Goal: Check status: Check status

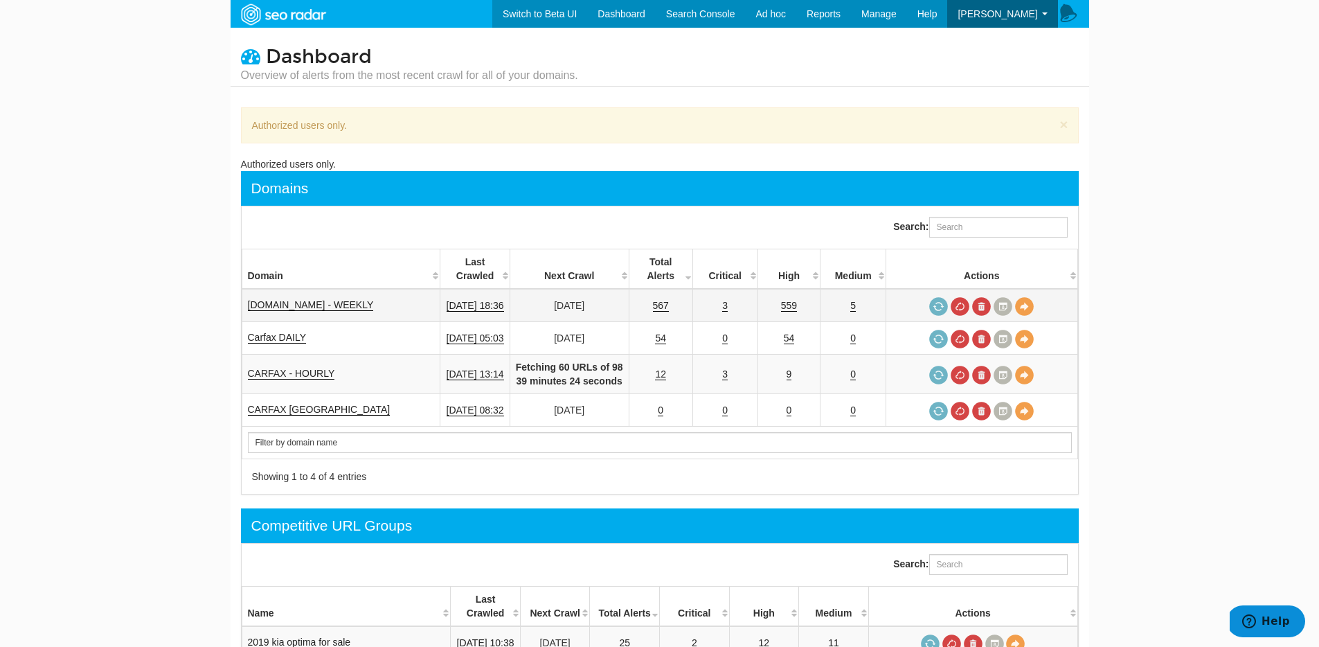
click at [331, 298] on td "[DOMAIN_NAME] - WEEKLY" at bounding box center [341, 305] width 199 height 33
click at [341, 305] on link "[DOMAIN_NAME] - WEEKLY" at bounding box center [311, 305] width 126 height 12
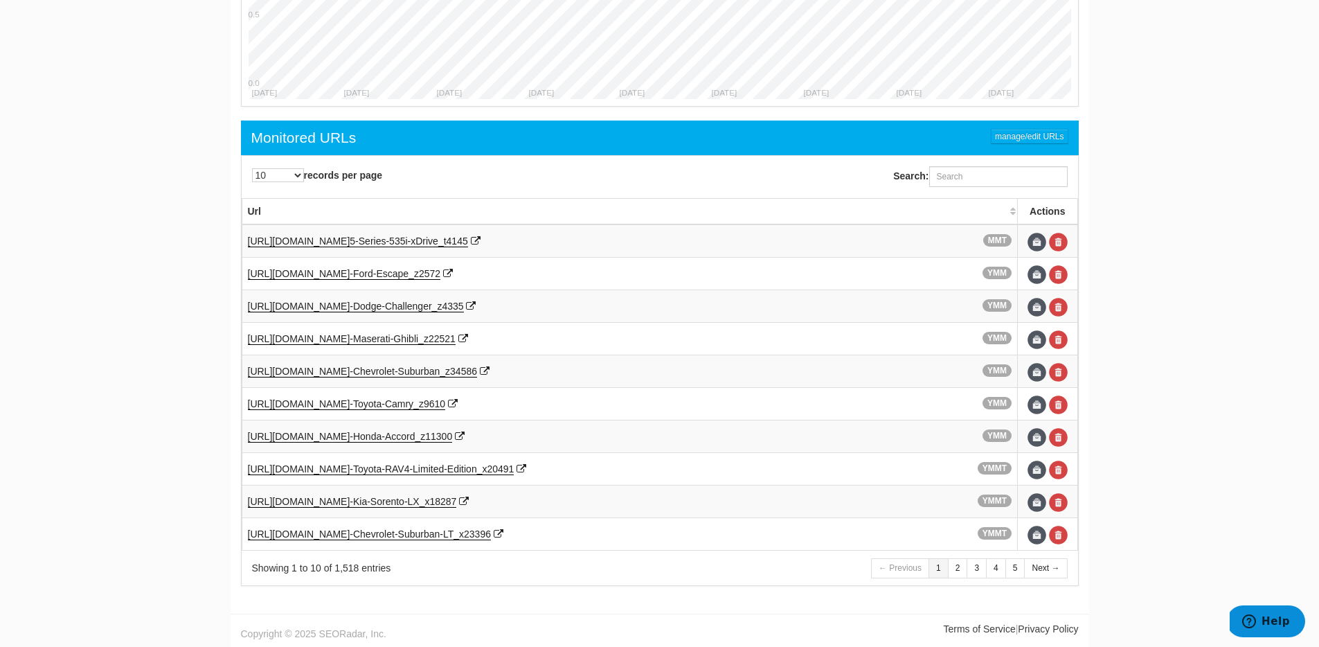
scroll to position [663, 0]
click at [350, 237] on span "https://www.carfax.com/Used-BMW-" at bounding box center [299, 240] width 102 height 11
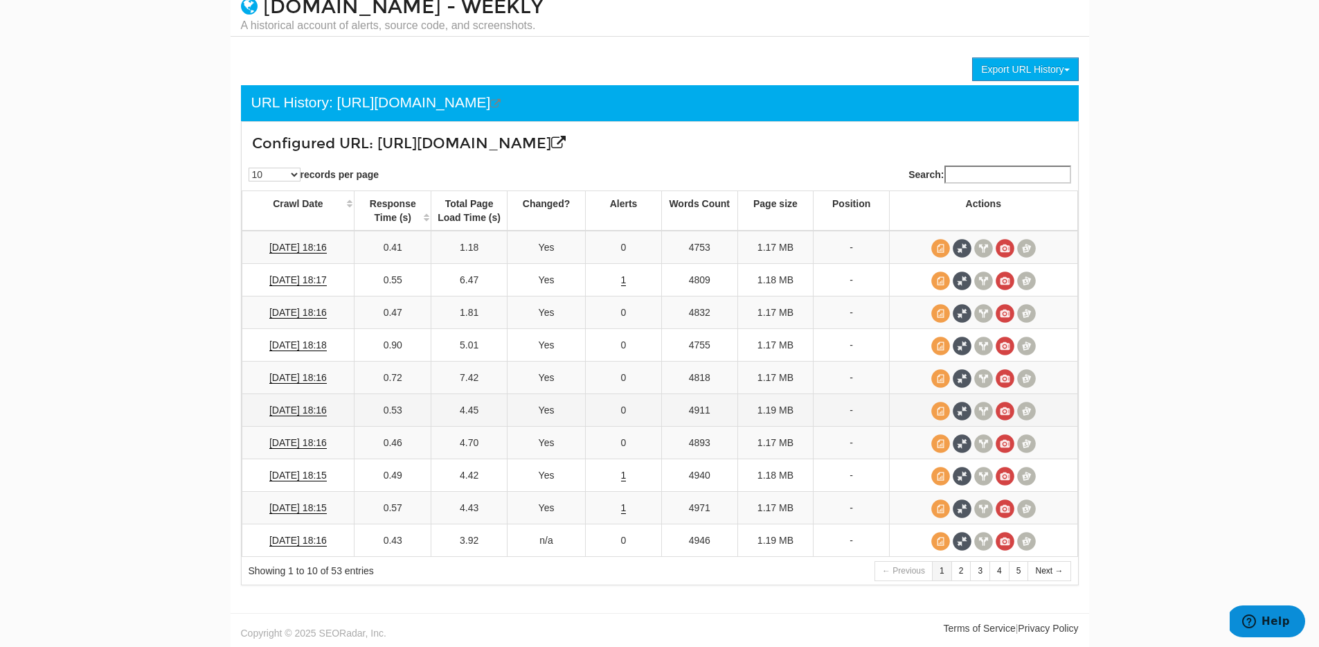
scroll to position [51, 0]
click at [985, 565] on link "3" at bounding box center [980, 571] width 20 height 20
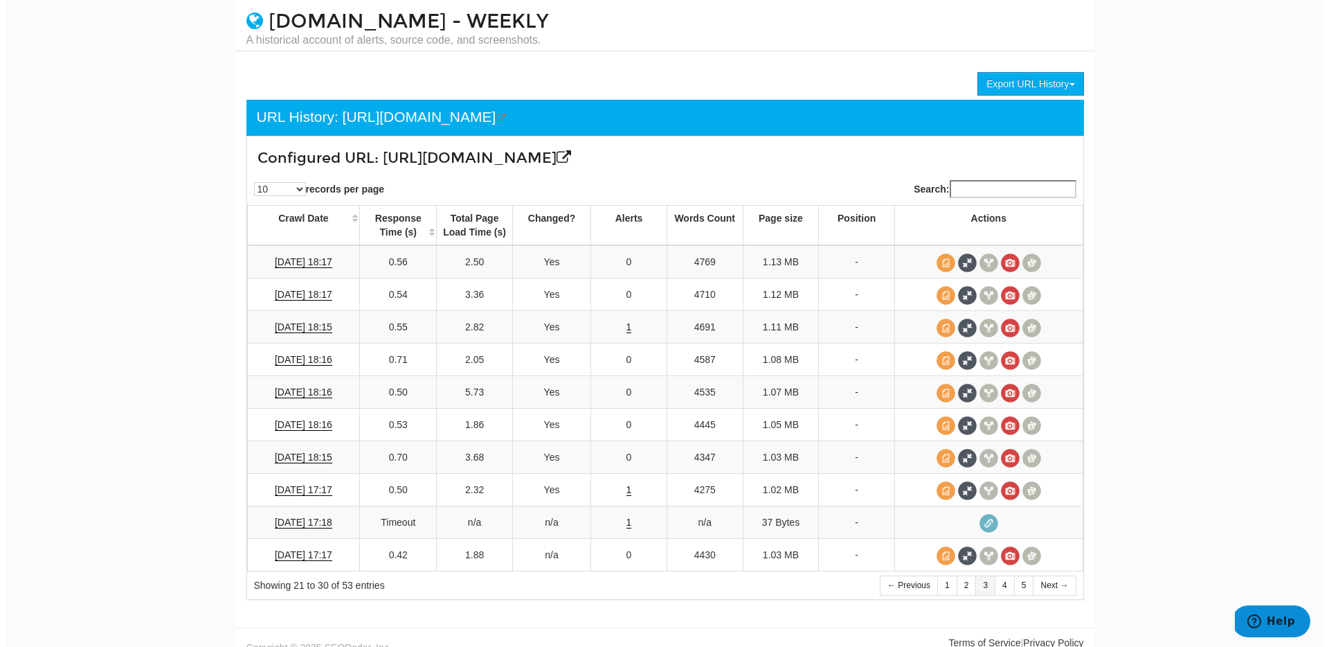
scroll to position [21, 0]
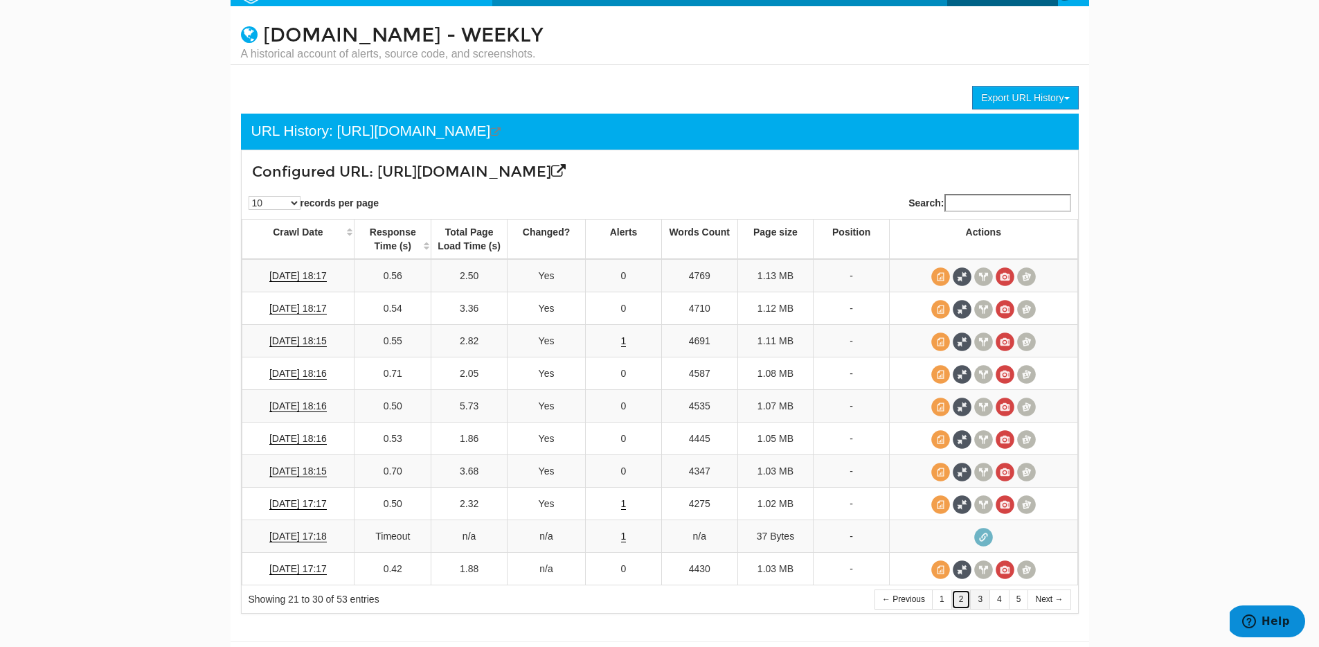
click at [959, 609] on link "2" at bounding box center [961, 599] width 20 height 20
click at [945, 598] on link "1" at bounding box center [942, 599] width 20 height 20
click at [1023, 533] on span at bounding box center [1026, 537] width 19 height 19
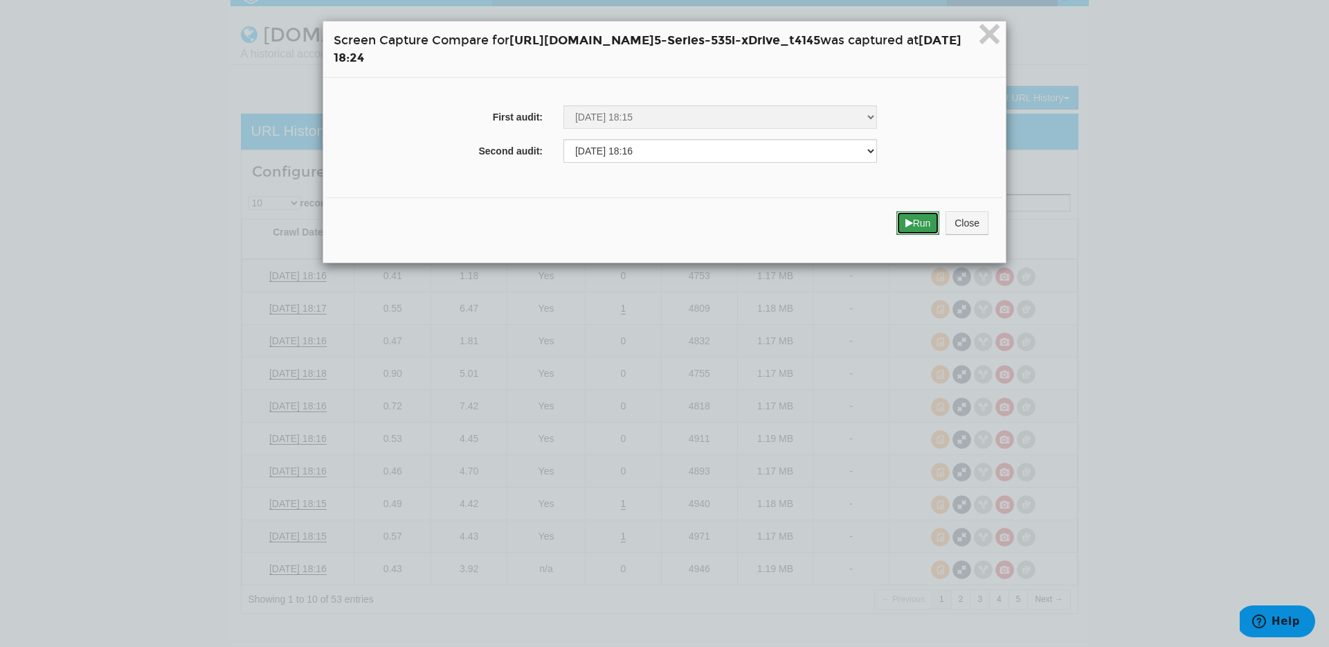
click at [940, 228] on button "Run" at bounding box center [919, 223] width 44 height 24
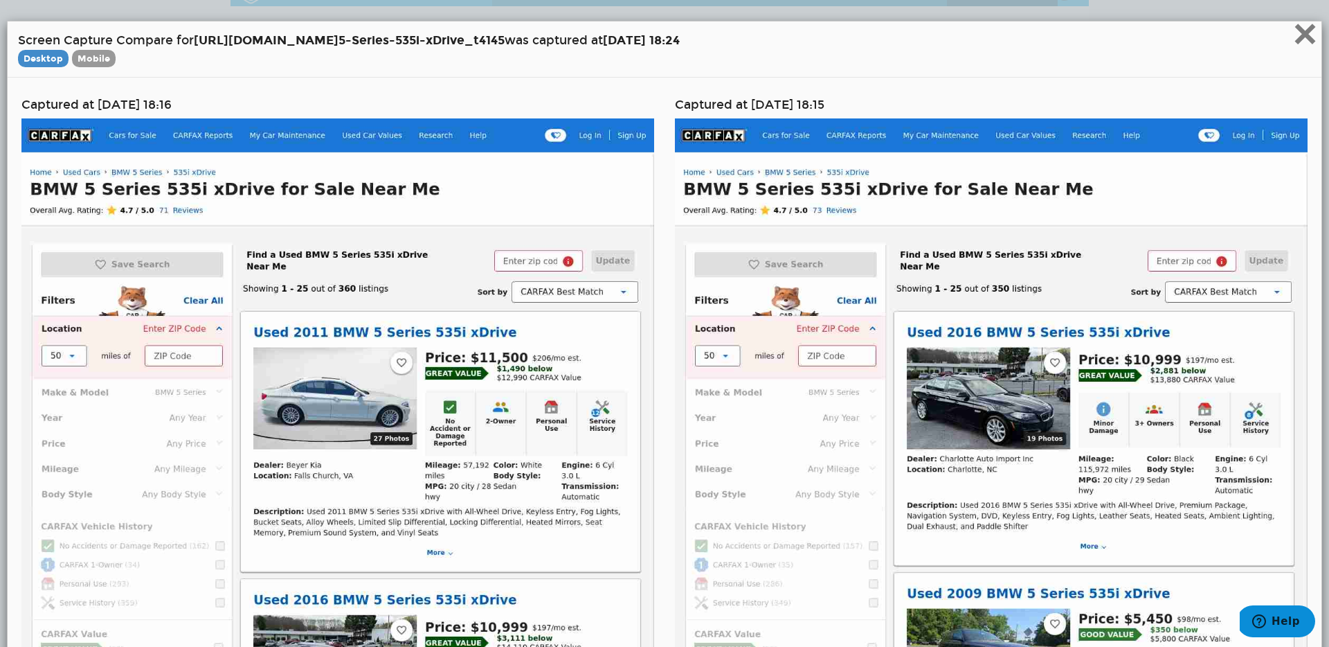
click at [1294, 42] on span "×" at bounding box center [1305, 33] width 24 height 46
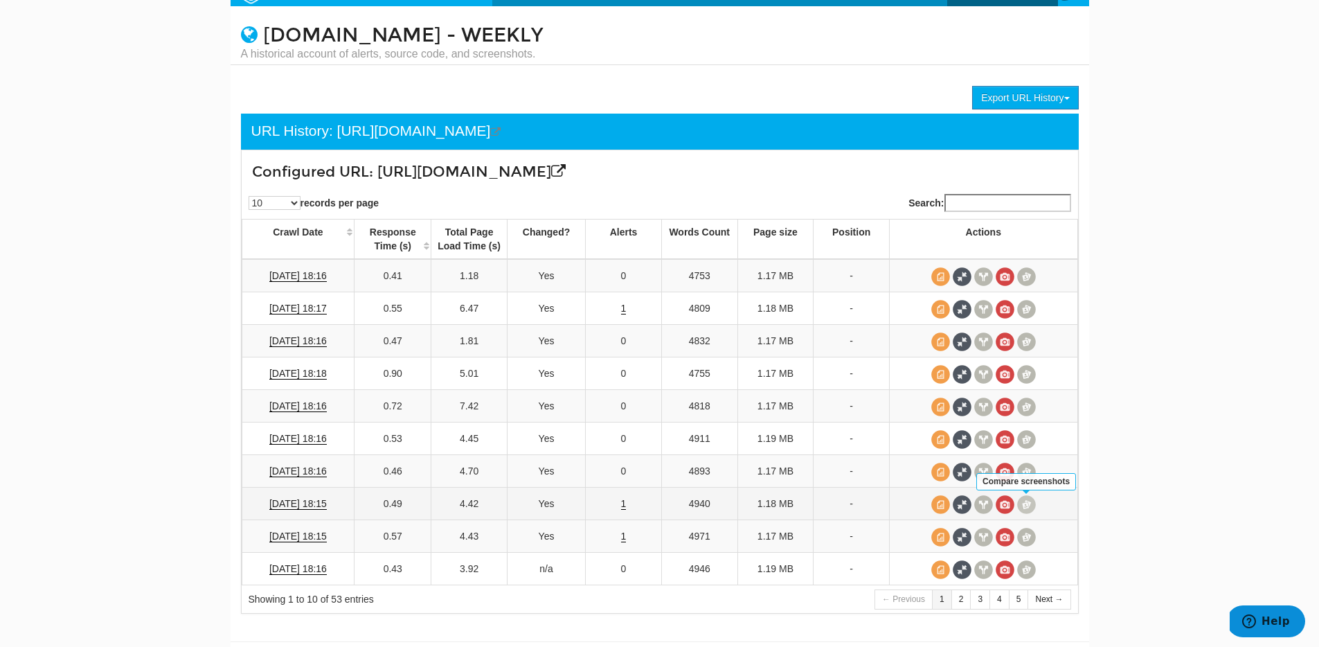
click at [1028, 504] on span at bounding box center [1026, 504] width 19 height 19
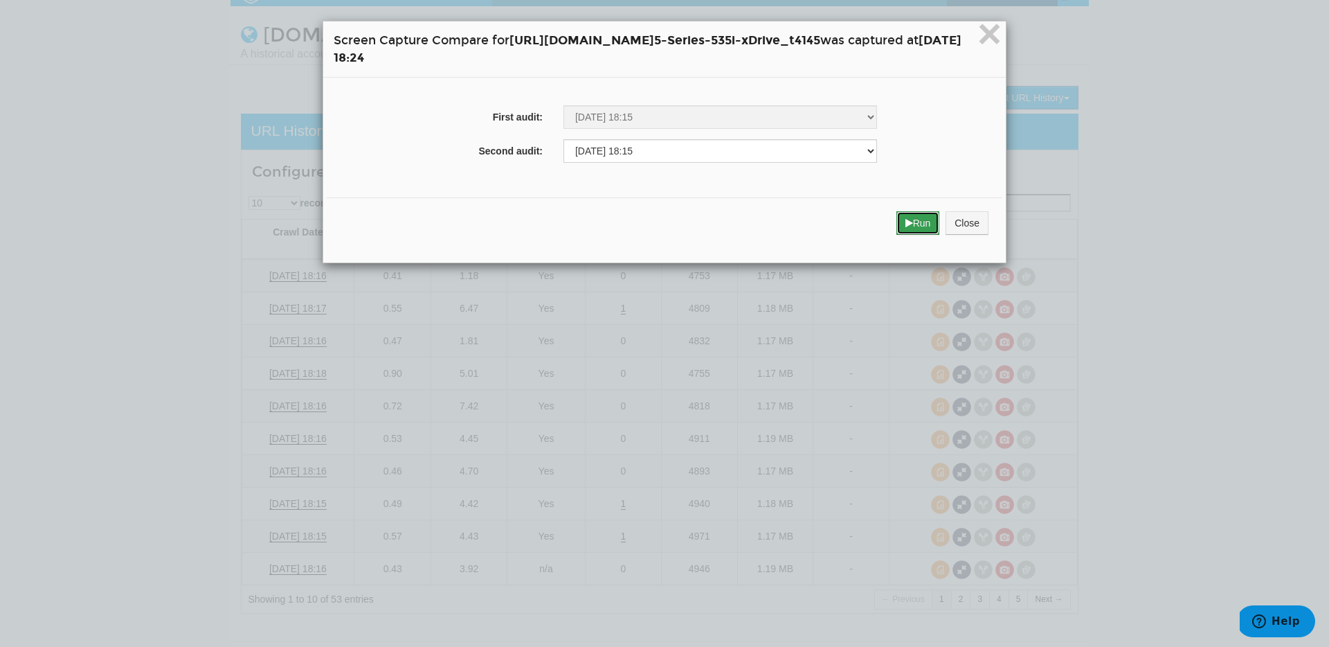
click at [940, 226] on button "Run" at bounding box center [919, 223] width 44 height 24
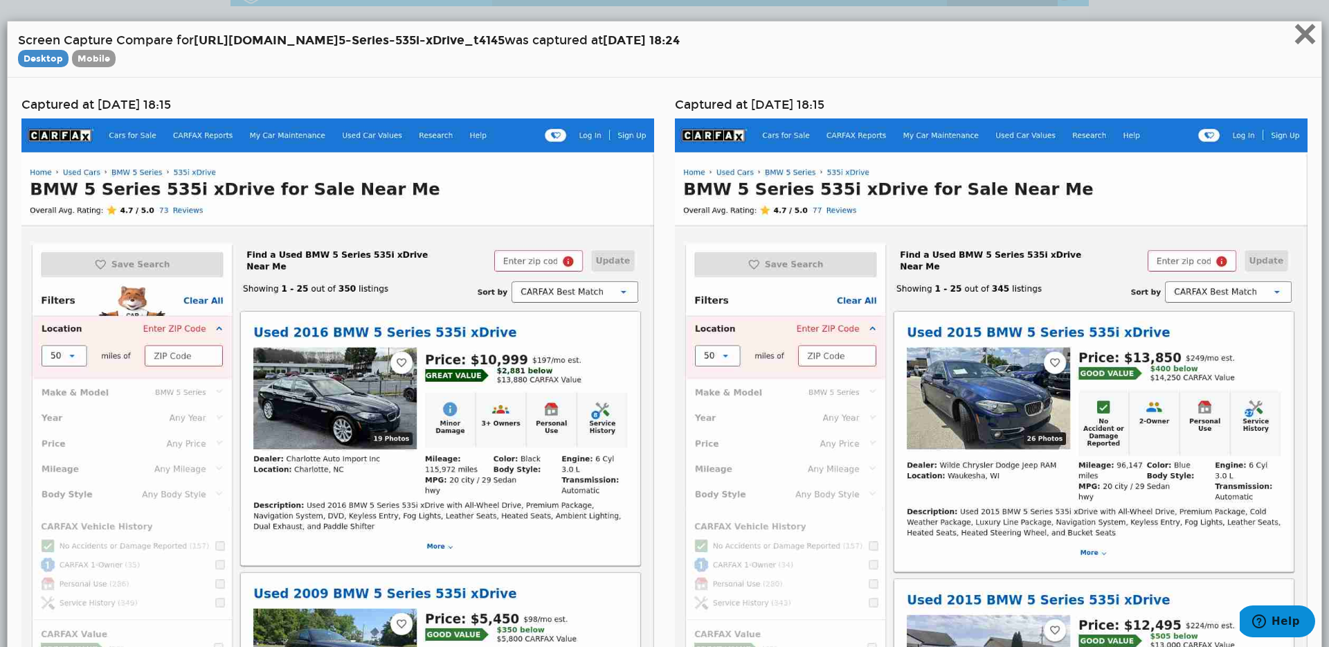
click at [1293, 40] on span "×" at bounding box center [1305, 33] width 24 height 46
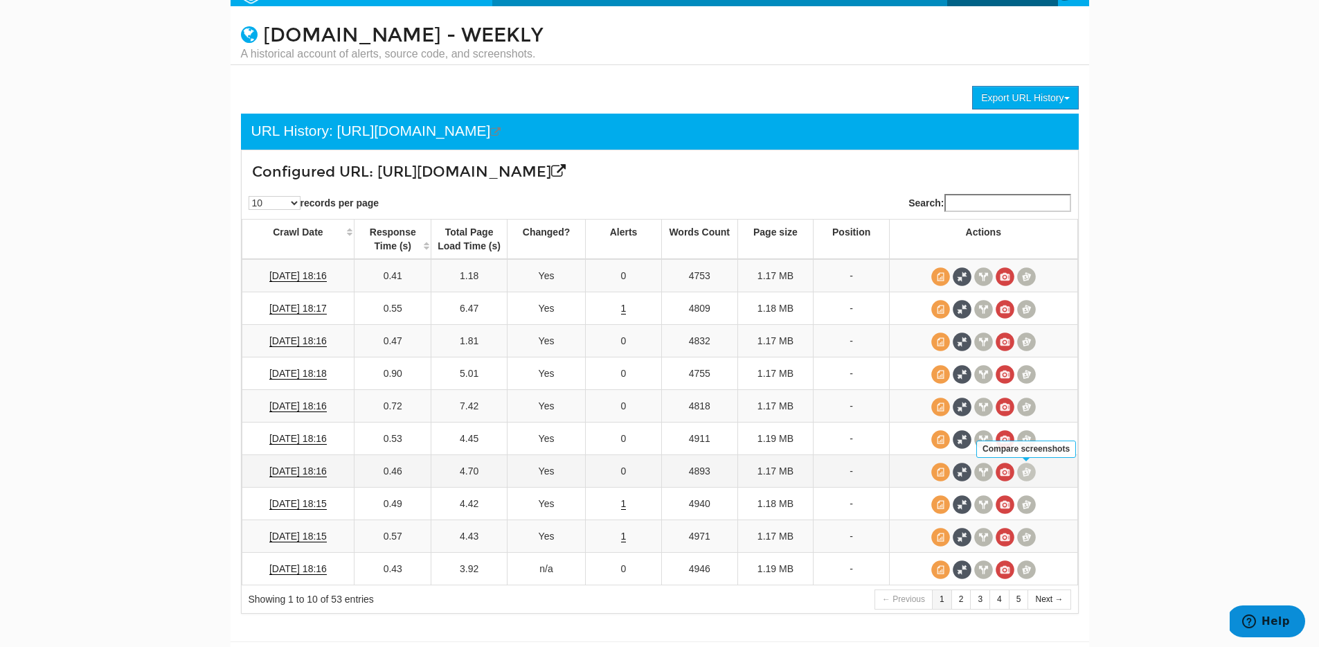
click at [1028, 471] on span at bounding box center [1026, 472] width 19 height 19
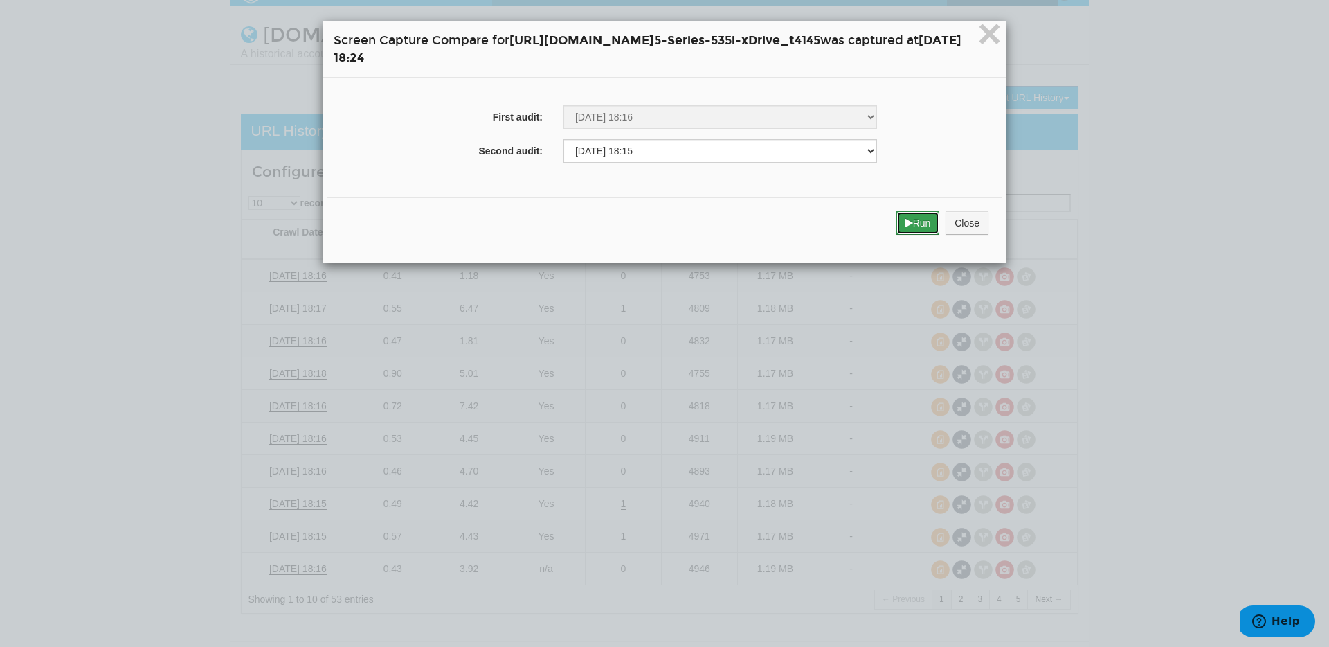
click at [940, 220] on button "Run" at bounding box center [919, 223] width 44 height 24
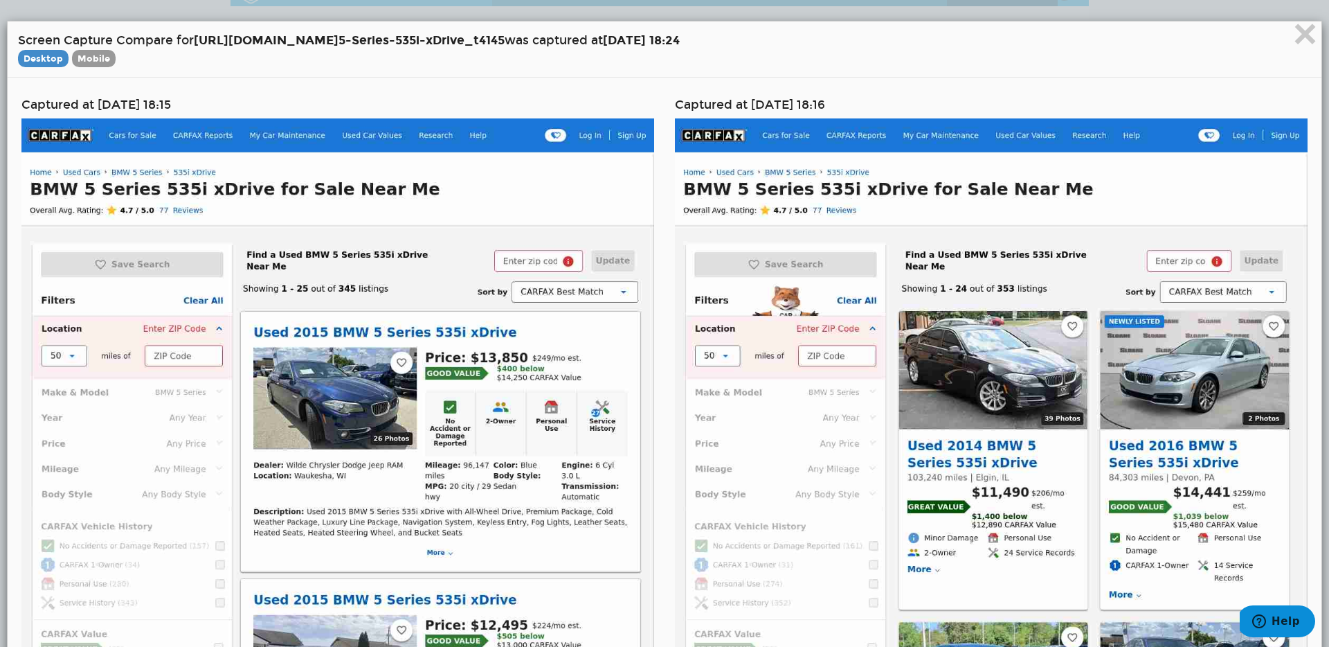
scroll to position [3, 0]
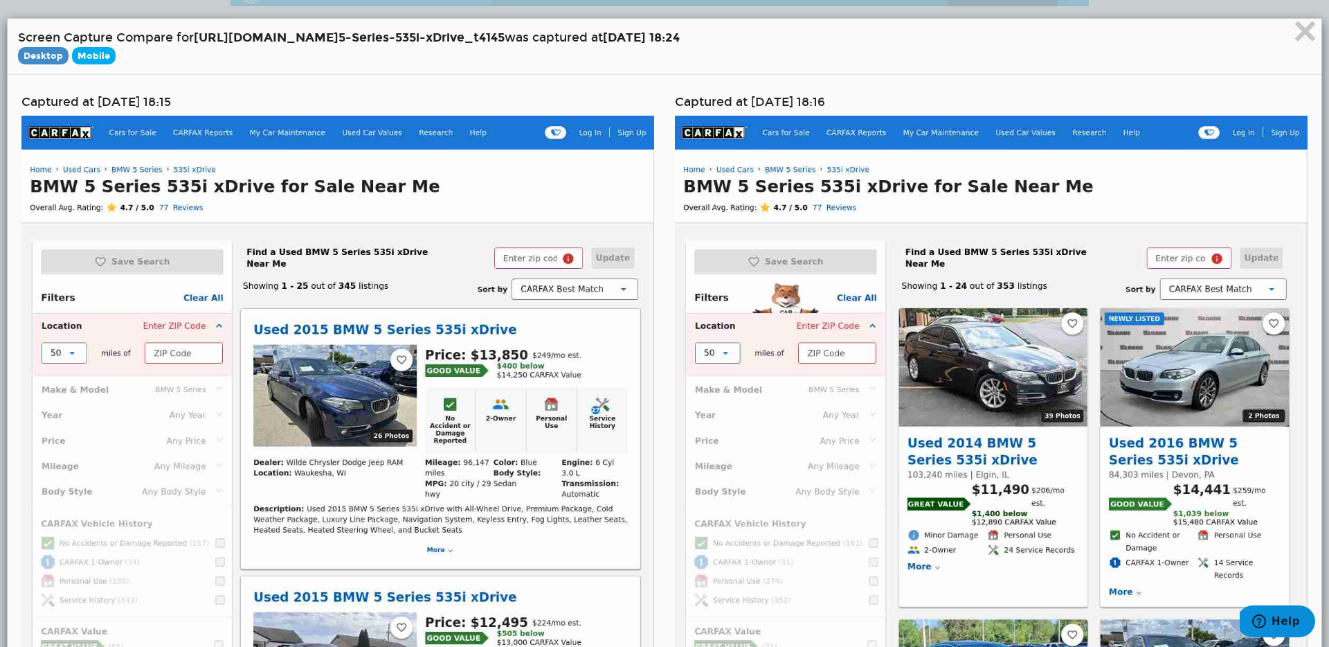
click at [98, 58] on span "Mobile" at bounding box center [94, 55] width 44 height 17
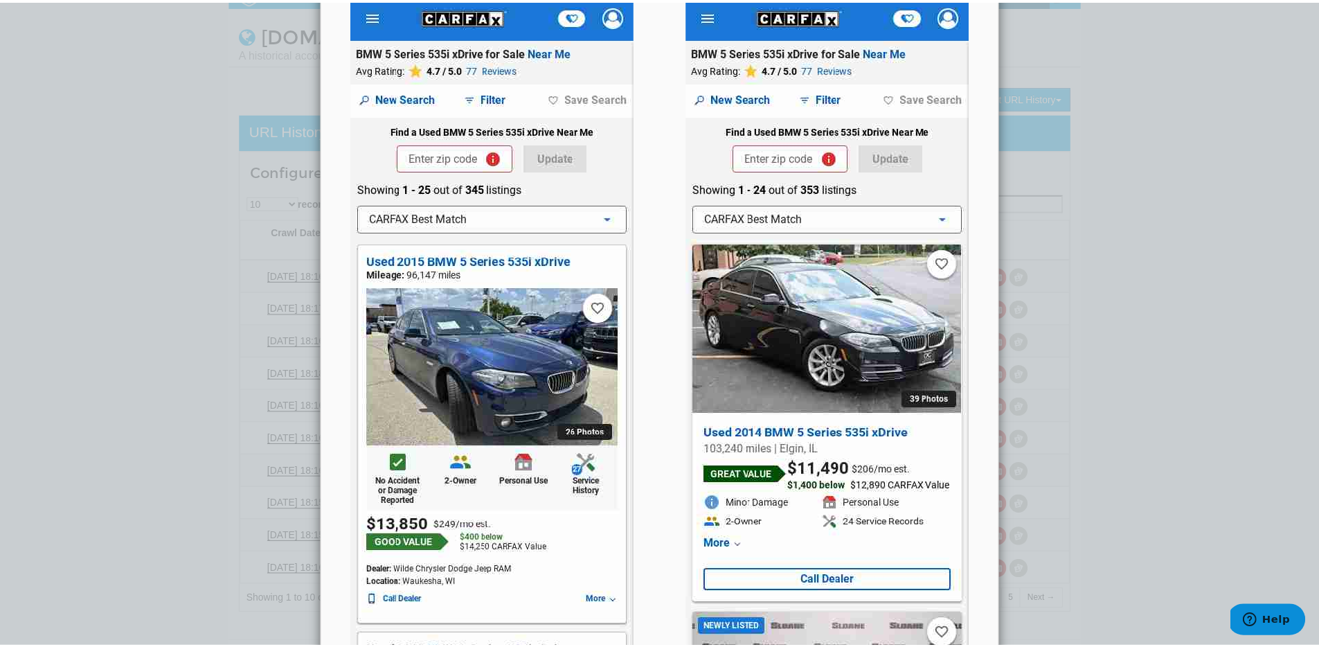
scroll to position [0, 0]
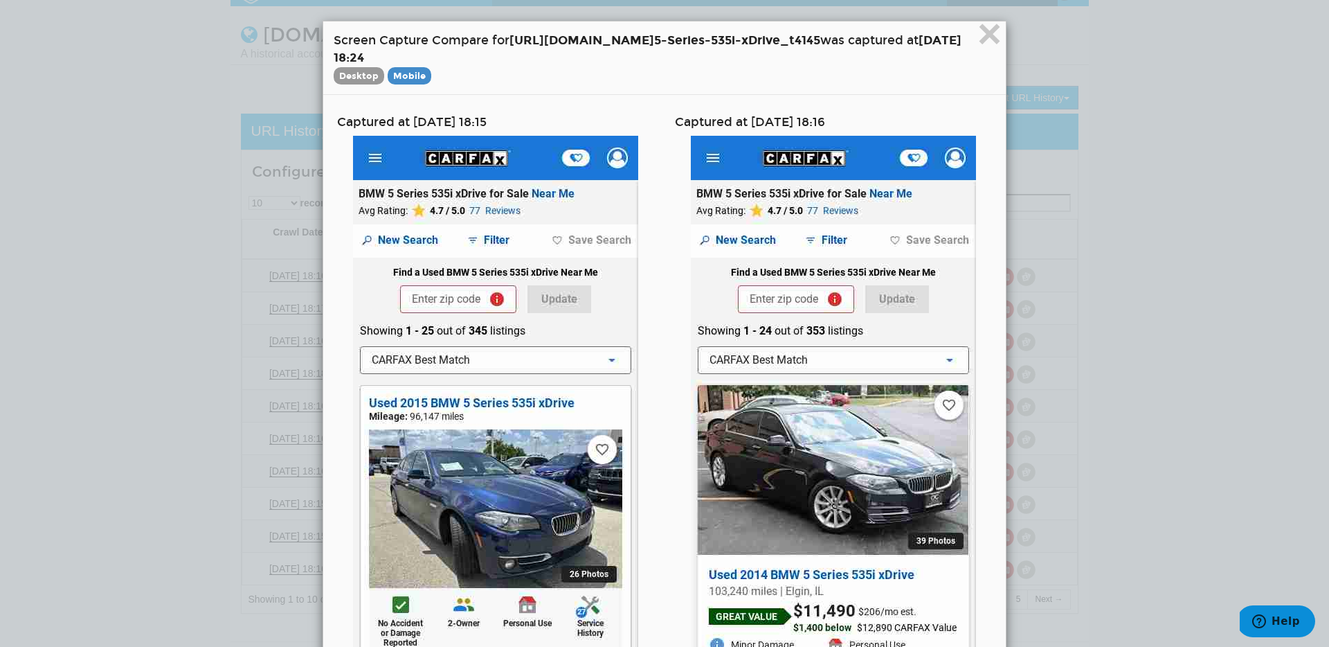
click at [370, 124] on h4 "Captured at [DATE] 18:15" at bounding box center [495, 122] width 317 height 13
drag, startPoint x: 340, startPoint y: 123, endPoint x: 406, endPoint y: 128, distance: 66.7
click at [406, 128] on h4 "Captured at [DATE] 18:15" at bounding box center [495, 122] width 317 height 13
copy h4 "[DATE]"
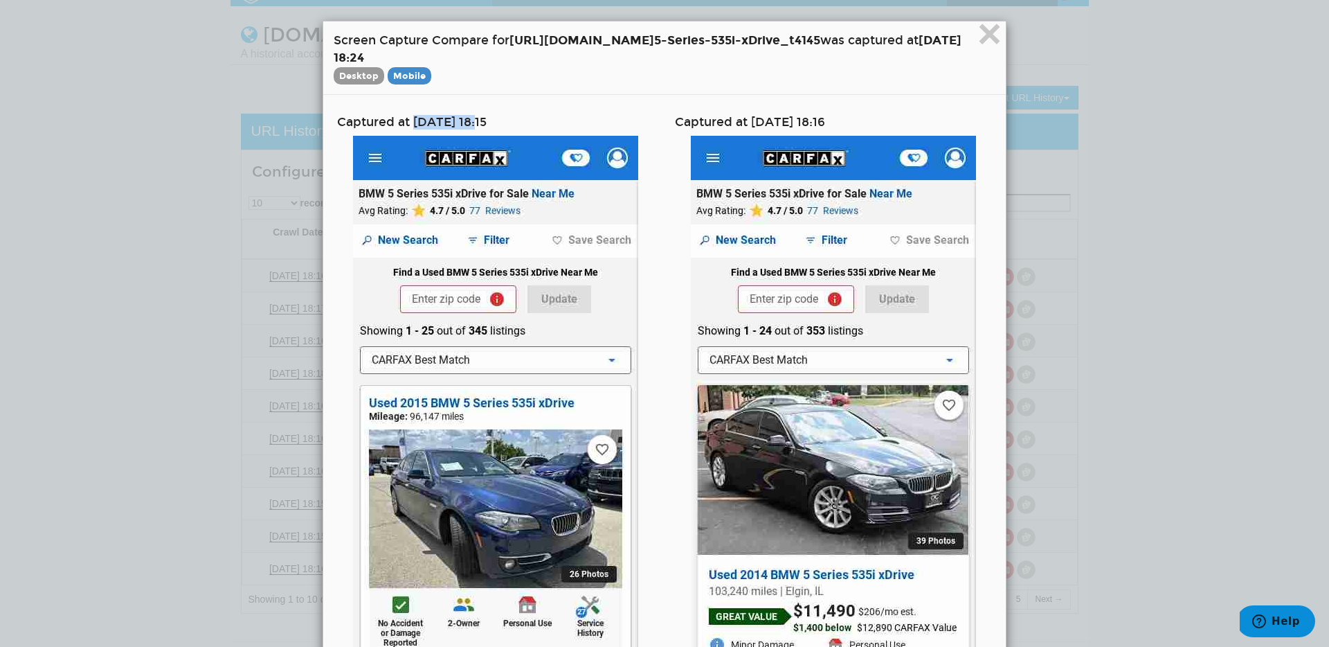
click at [376, 125] on h4 "Captured at [DATE] 18:15" at bounding box center [495, 122] width 317 height 13
drag, startPoint x: 264, startPoint y: 116, endPoint x: 409, endPoint y: 123, distance: 145.6
click at [409, 123] on h4 "Captured at [DATE] 18:15" at bounding box center [495, 122] width 317 height 13
copy h4 "Captured at [DATE]"
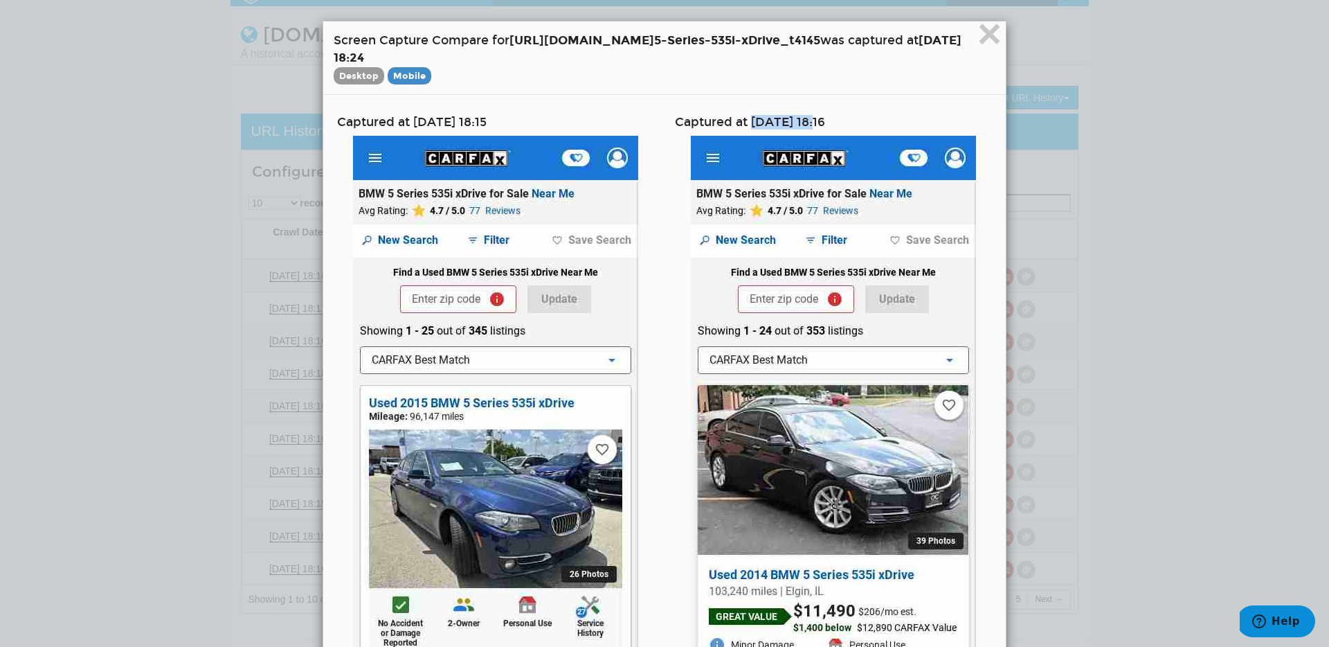
drag, startPoint x: 747, startPoint y: 117, endPoint x: 822, endPoint y: 120, distance: 74.8
click at [822, 120] on h4 "Captured at [DATE] 18:16" at bounding box center [833, 122] width 317 height 13
copy h4 "[DATE]"
click at [1002, 33] on span "×" at bounding box center [990, 33] width 24 height 46
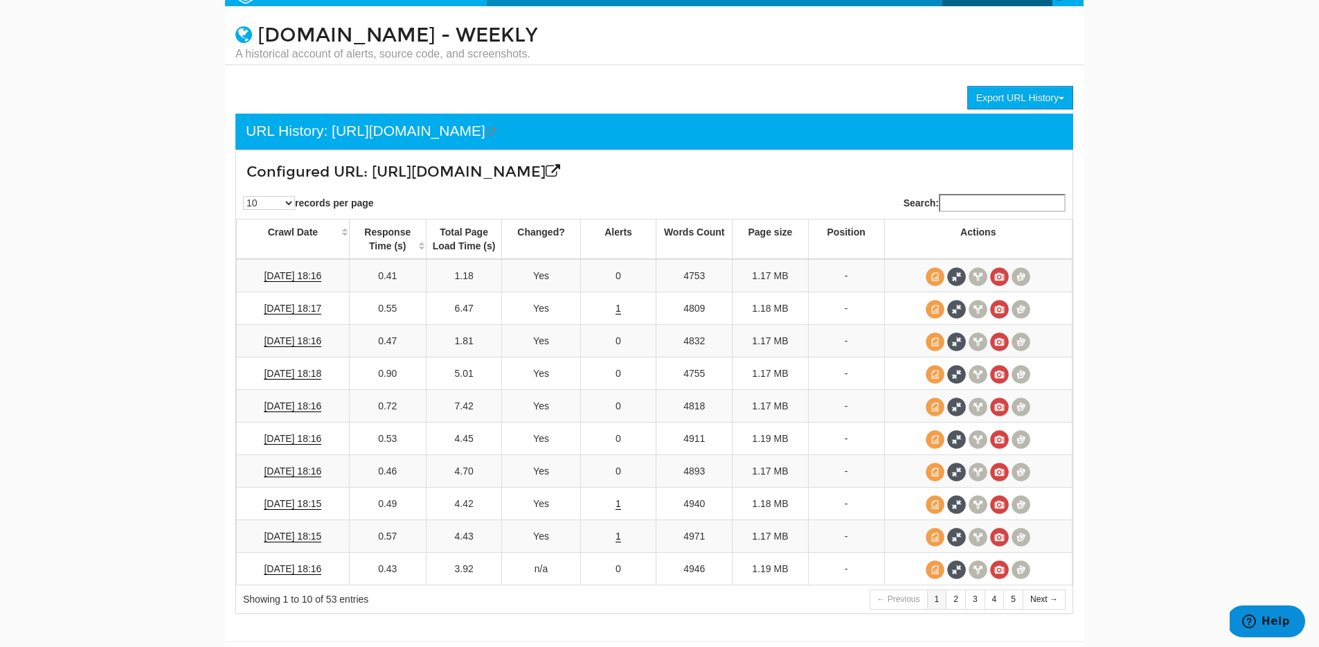
click at [1182, 171] on body "Switch to Beta UI Dashboard Search Console Keyword Winners and Losers Page Winn…" at bounding box center [654, 302] width 1309 height 647
